Goal: Complete application form

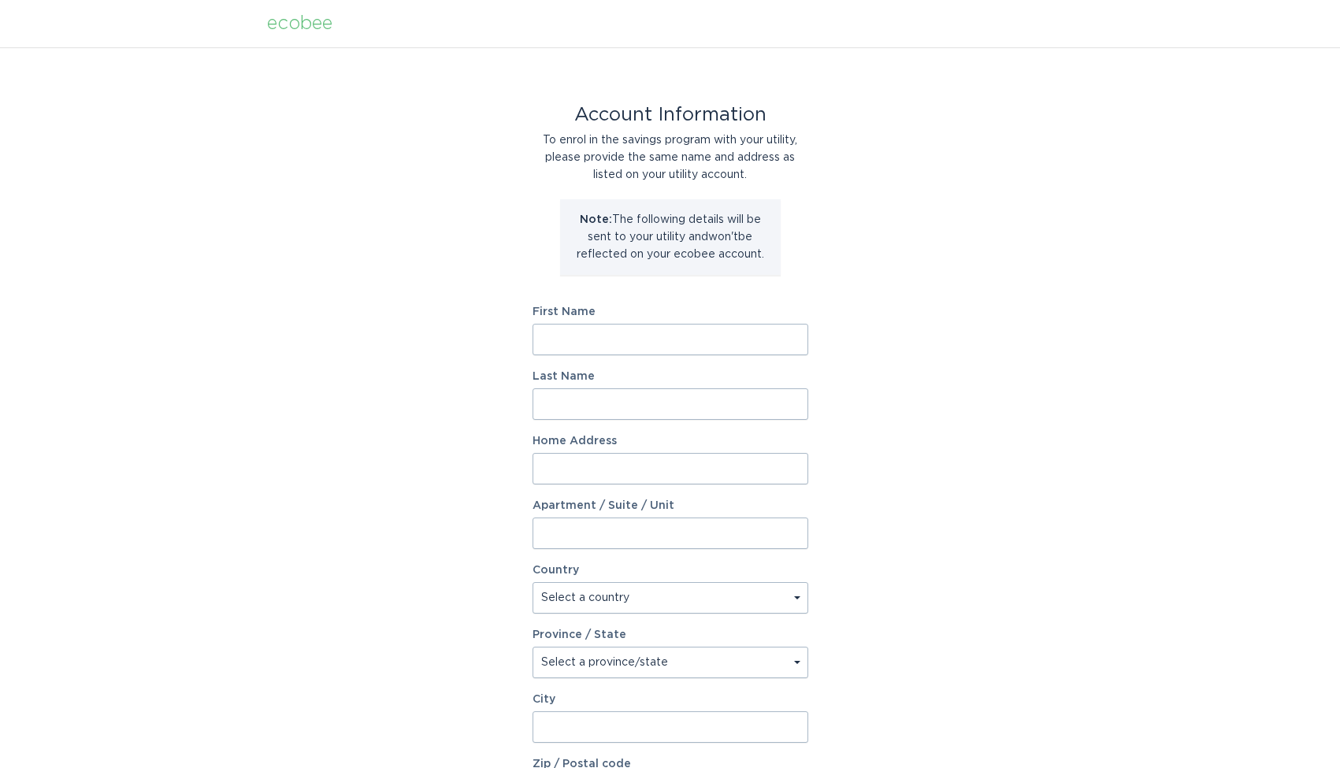
click at [796, 342] on input "First Name" at bounding box center [671, 340] width 276 height 32
type input "[PERSON_NAME]"
type input "[STREET_ADDRESS][PERSON_NAME]"
select select "US"
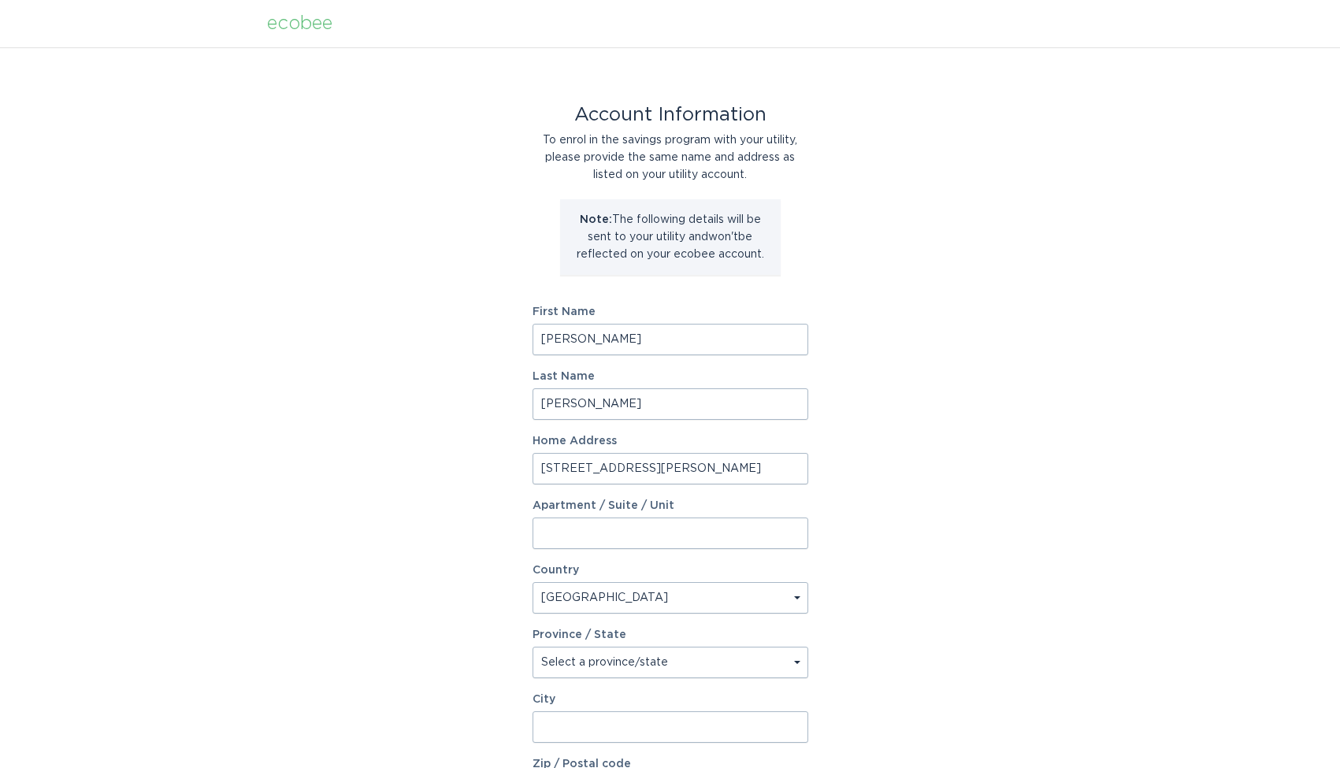
type input "[US_STATE][GEOGRAPHIC_DATA]"
type input "80903"
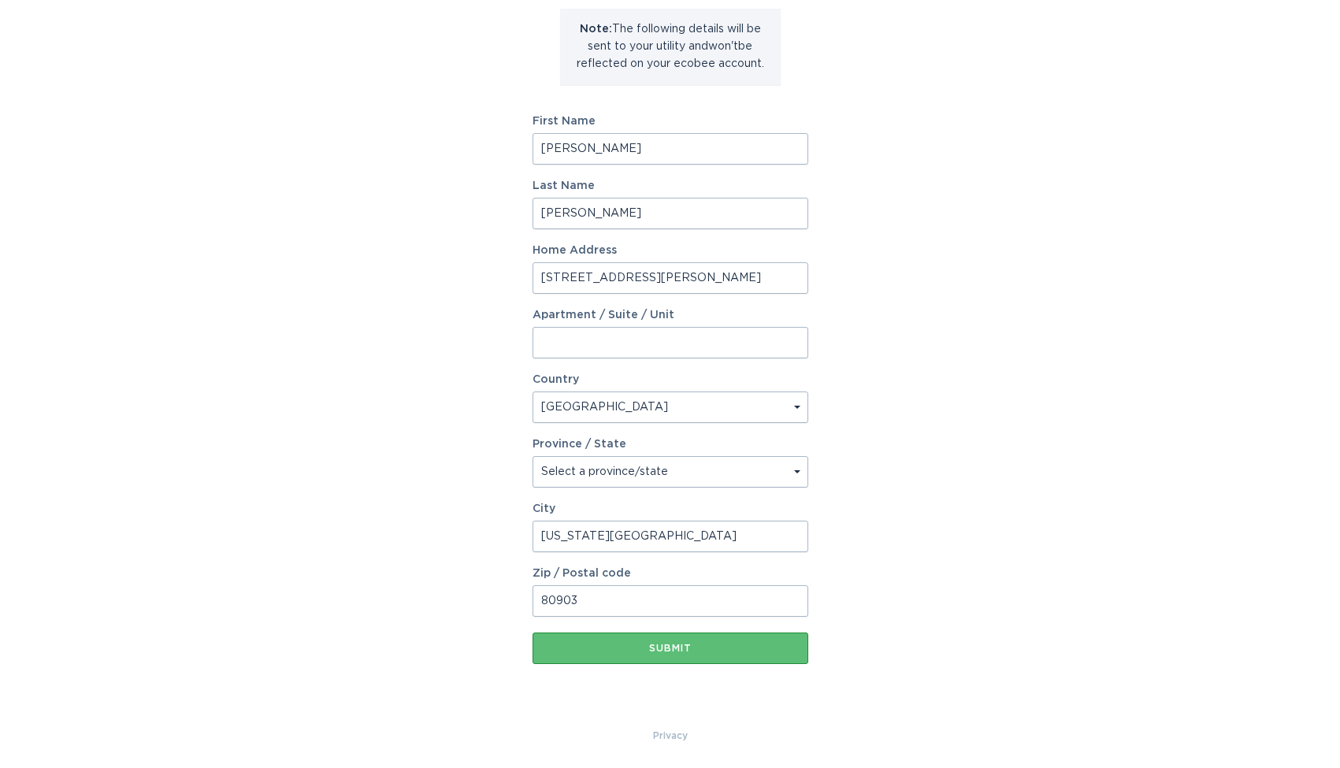
scroll to position [191, 0]
select select "CO"
click at [852, 631] on div "Account Information To enrol in the savings program with your utility, please p…" at bounding box center [670, 292] width 1340 height 871
click at [787, 648] on div "Submit" at bounding box center [670, 648] width 260 height 9
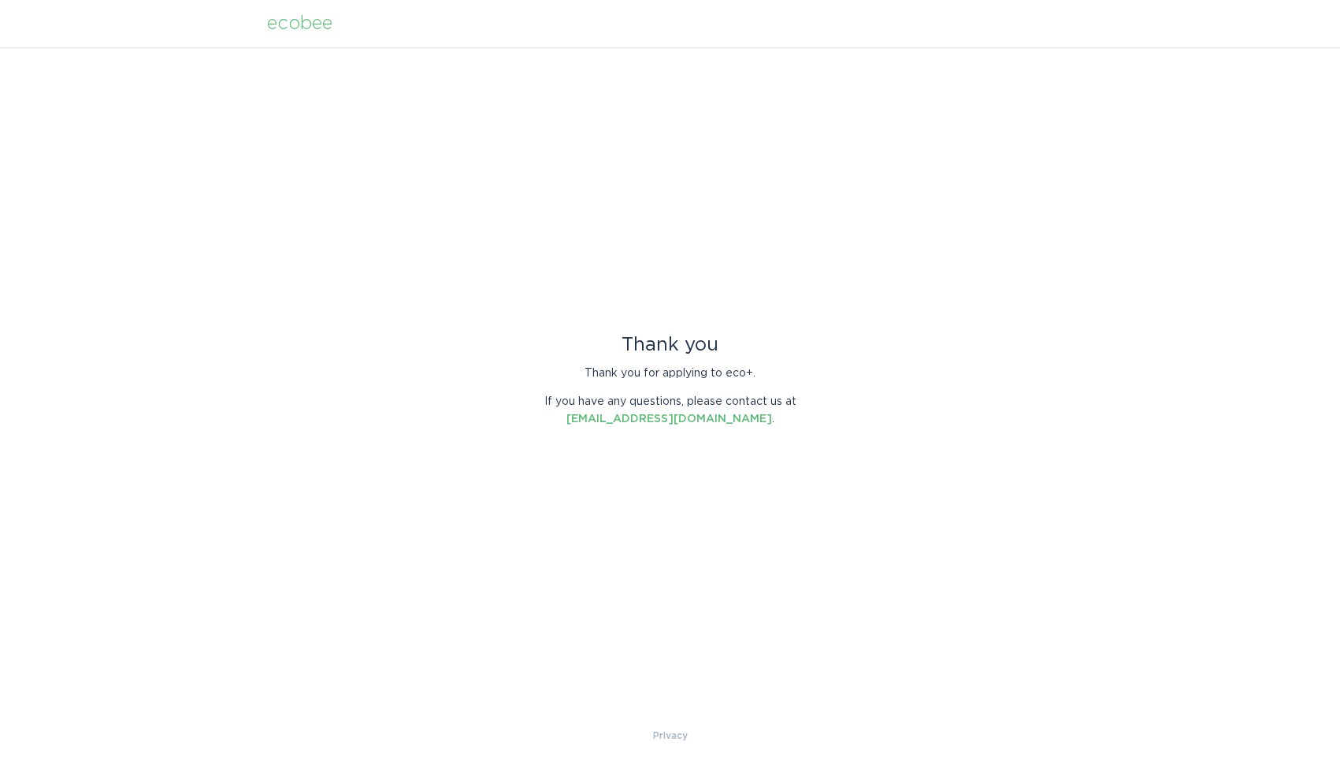
scroll to position [0, 0]
